Goal: Book appointment/travel/reservation

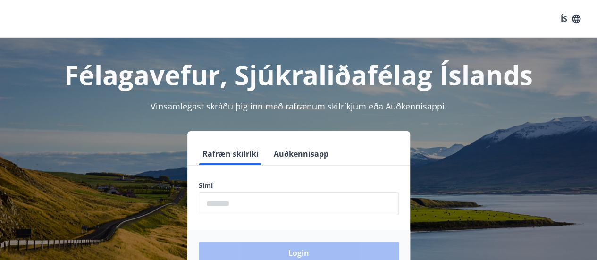
click at [280, 205] on input "phone" at bounding box center [299, 203] width 200 height 23
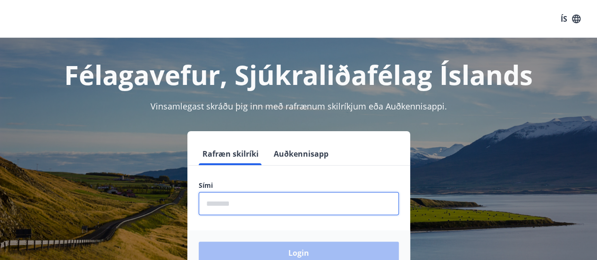
type input "********"
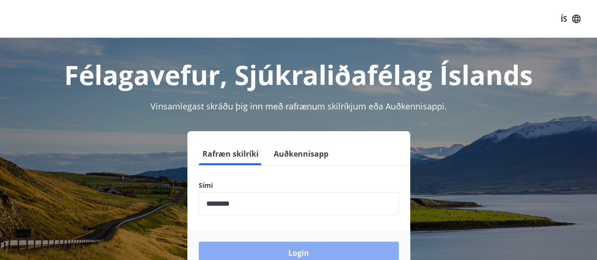
click at [371, 249] on button "Login" at bounding box center [299, 253] width 200 height 23
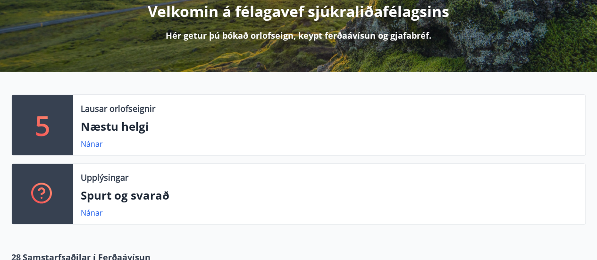
scroll to position [142, 0]
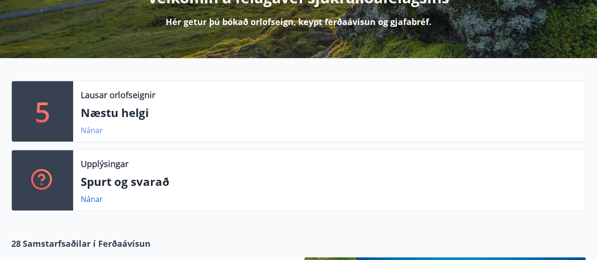
click at [94, 133] on link "Nánar" at bounding box center [92, 130] width 22 height 10
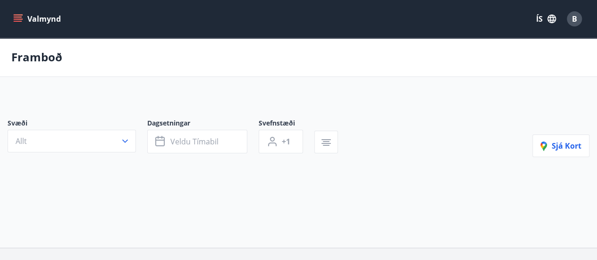
type input "*"
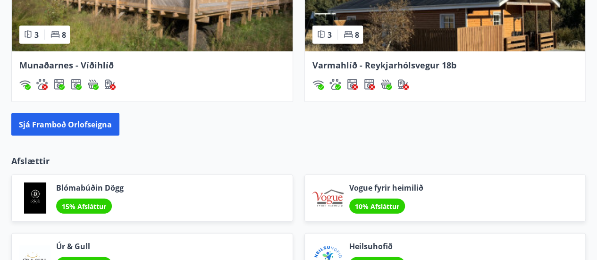
scroll to position [944, 0]
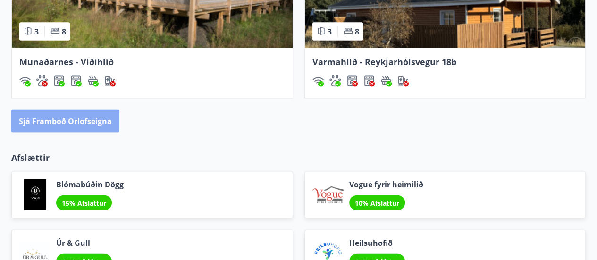
click at [58, 114] on button "Sjá framboð orlofseigna" at bounding box center [65, 121] width 108 height 23
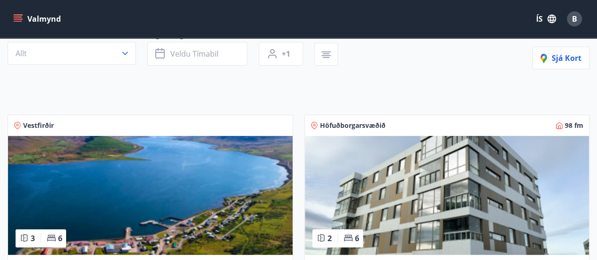
scroll to position [189, 0]
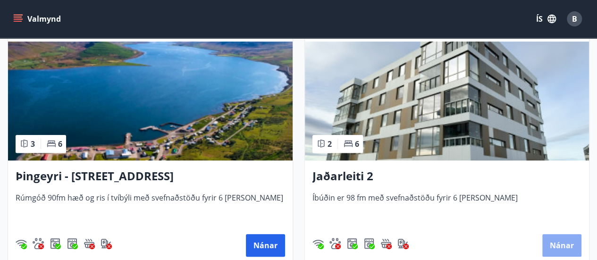
click at [557, 244] on button "Nánar" at bounding box center [561, 245] width 39 height 23
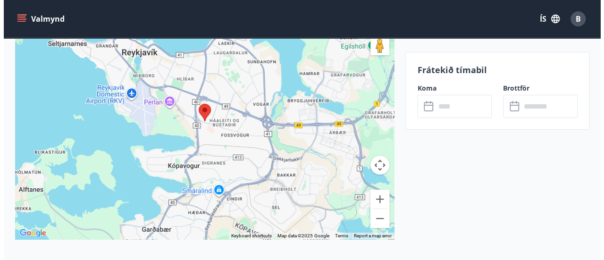
scroll to position [1772, 0]
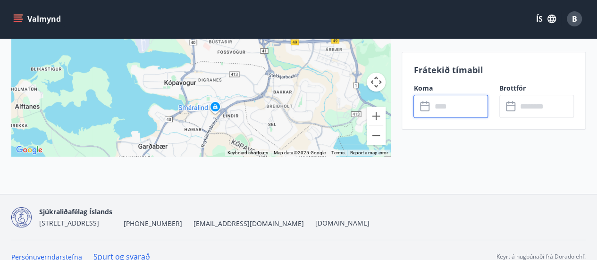
click at [451, 105] on input "text" at bounding box center [459, 106] width 57 height 23
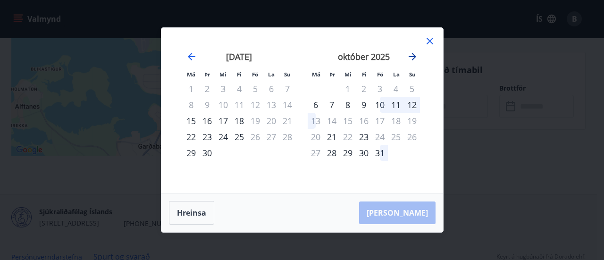
click at [415, 56] on icon "Move forward to switch to the next month." at bounding box center [412, 56] width 11 height 11
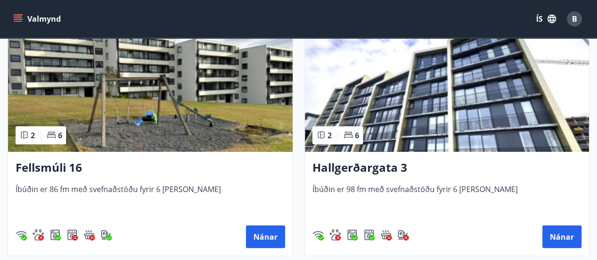
scroll to position [1227, 0]
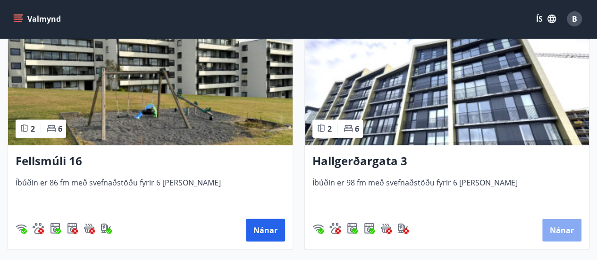
click at [561, 223] on button "Nánar" at bounding box center [561, 230] width 39 height 23
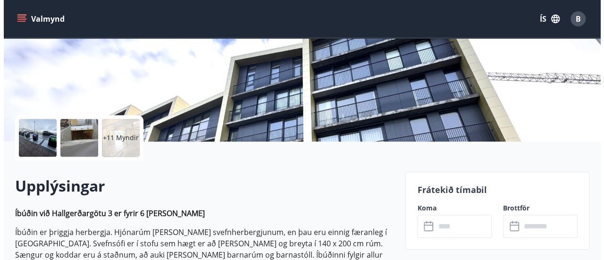
scroll to position [236, 0]
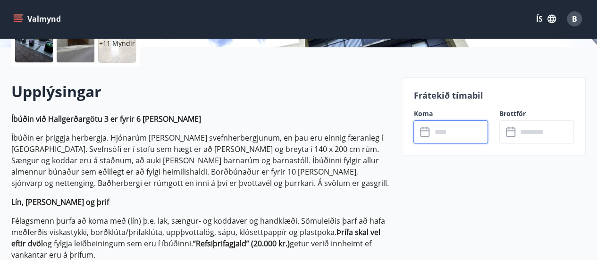
click at [441, 136] on input "text" at bounding box center [459, 131] width 57 height 23
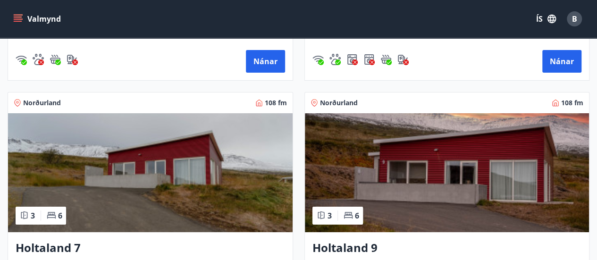
scroll to position [1793, 0]
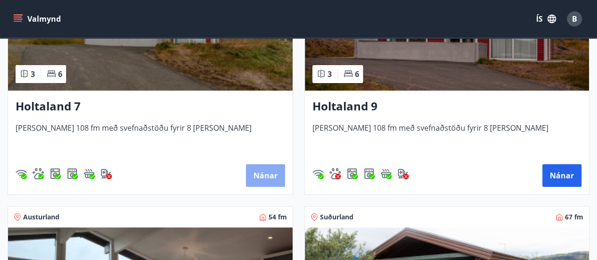
click at [269, 177] on button "Nánar" at bounding box center [265, 175] width 39 height 23
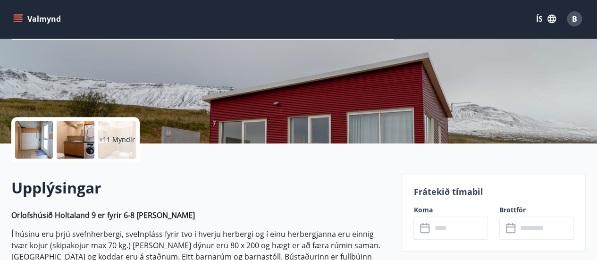
scroll to position [142, 0]
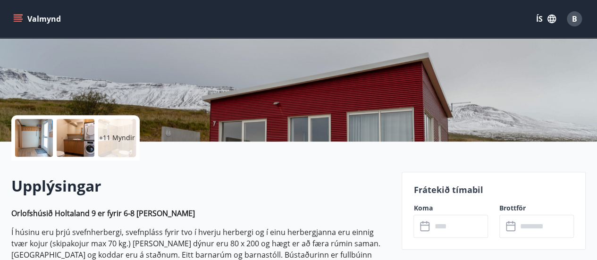
click at [451, 228] on input "text" at bounding box center [459, 226] width 57 height 23
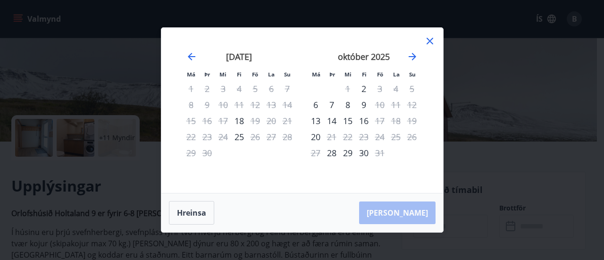
click at [434, 39] on icon at bounding box center [429, 40] width 11 height 11
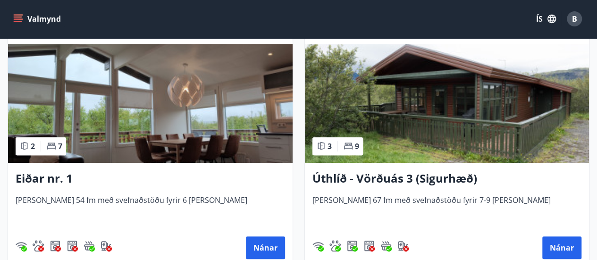
scroll to position [1982, 0]
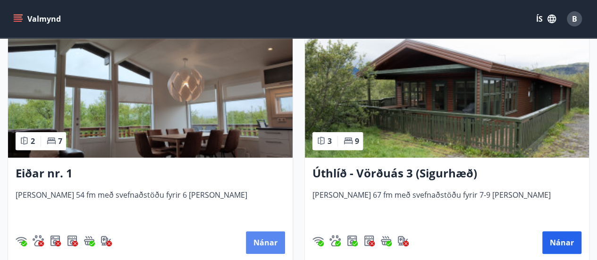
click at [261, 238] on button "Nánar" at bounding box center [265, 242] width 39 height 23
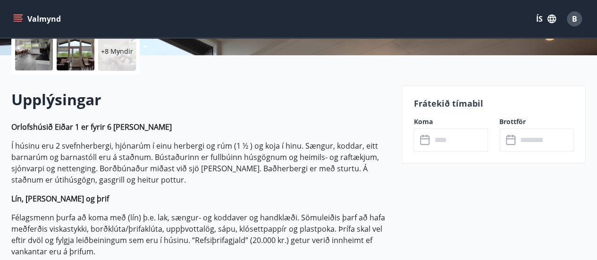
scroll to position [236, 0]
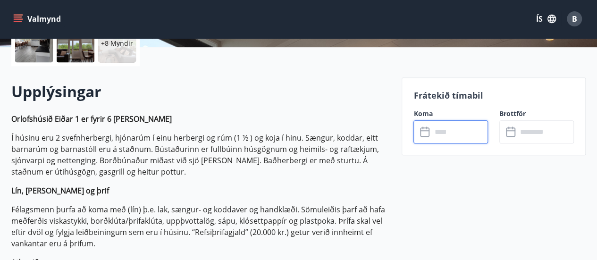
click at [461, 139] on input "text" at bounding box center [459, 131] width 57 height 23
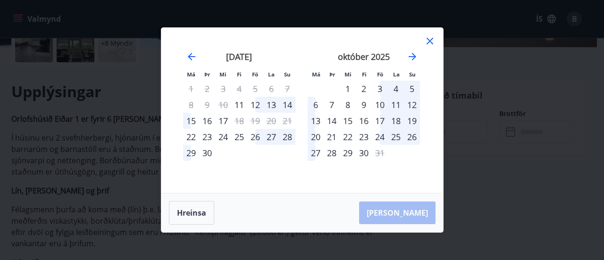
click at [431, 34] on div "Má Þr Mi Fi Fö La Su Má Þr Mi Fi Fö La Su [DATE] 1 2 3 4 5 6 7 8 9 10 11 12 13 …" at bounding box center [302, 110] width 282 height 165
click at [431, 37] on icon at bounding box center [429, 40] width 11 height 11
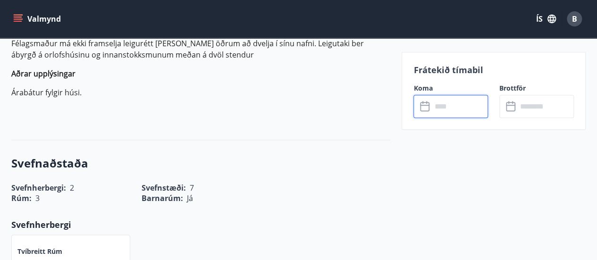
scroll to position [519, 0]
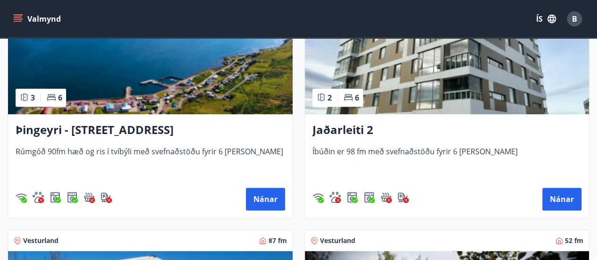
scroll to position [236, 0]
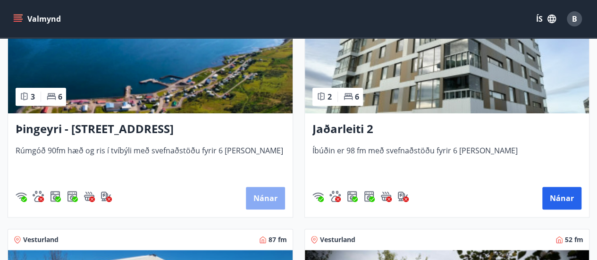
click at [269, 191] on button "Nánar" at bounding box center [265, 198] width 39 height 23
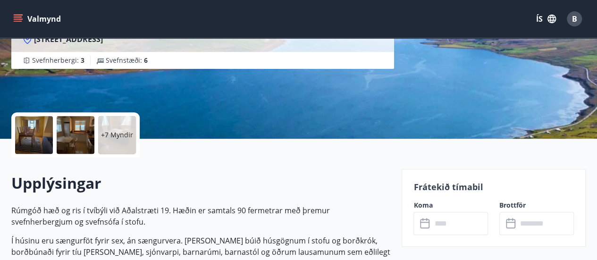
scroll to position [189, 0]
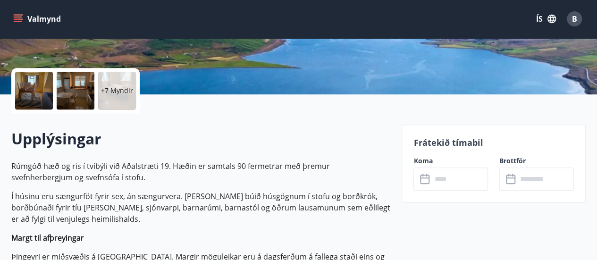
click at [446, 175] on input "text" at bounding box center [459, 179] width 57 height 23
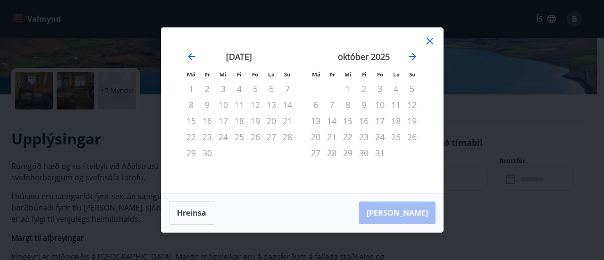
click at [429, 39] on icon at bounding box center [429, 40] width 11 height 11
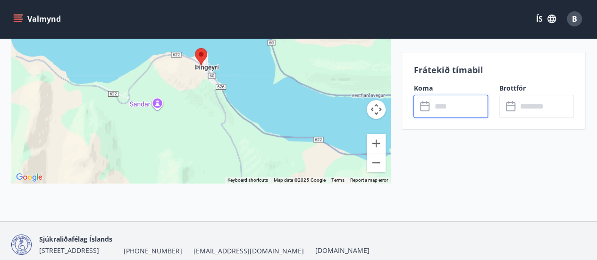
scroll to position [1645, 0]
